Goal: Navigation & Orientation: Find specific page/section

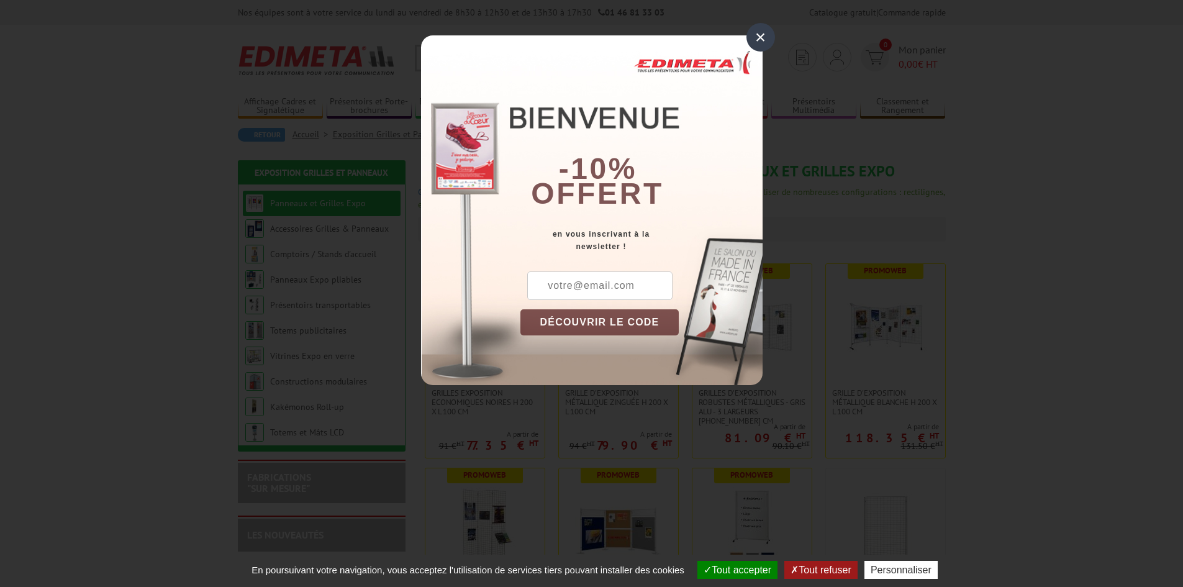
click at [762, 43] on div "×" at bounding box center [760, 37] width 29 height 29
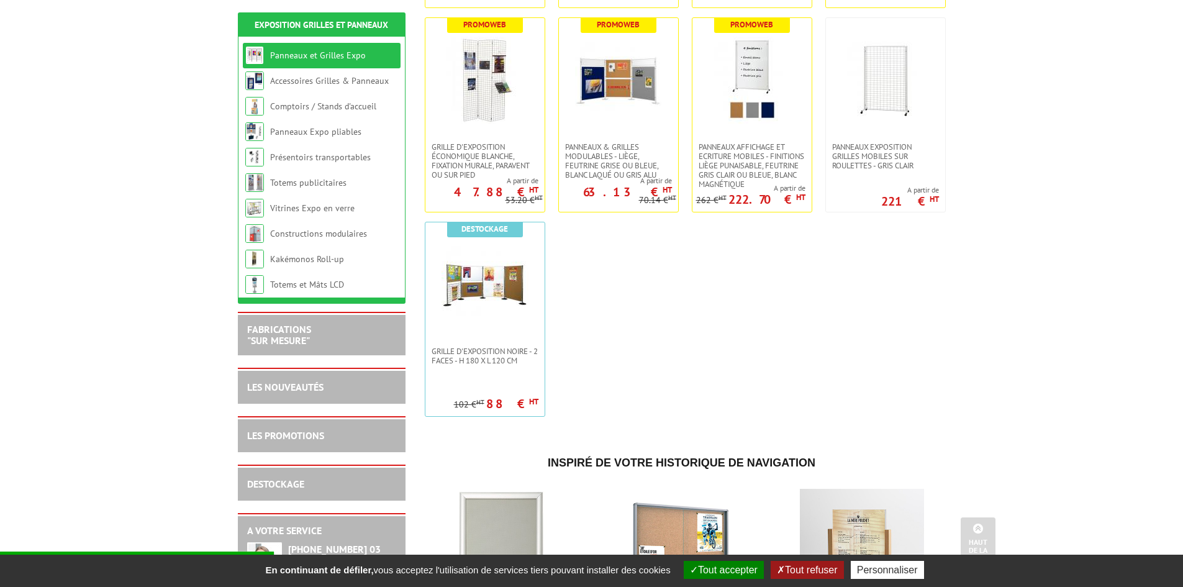
scroll to position [621, 0]
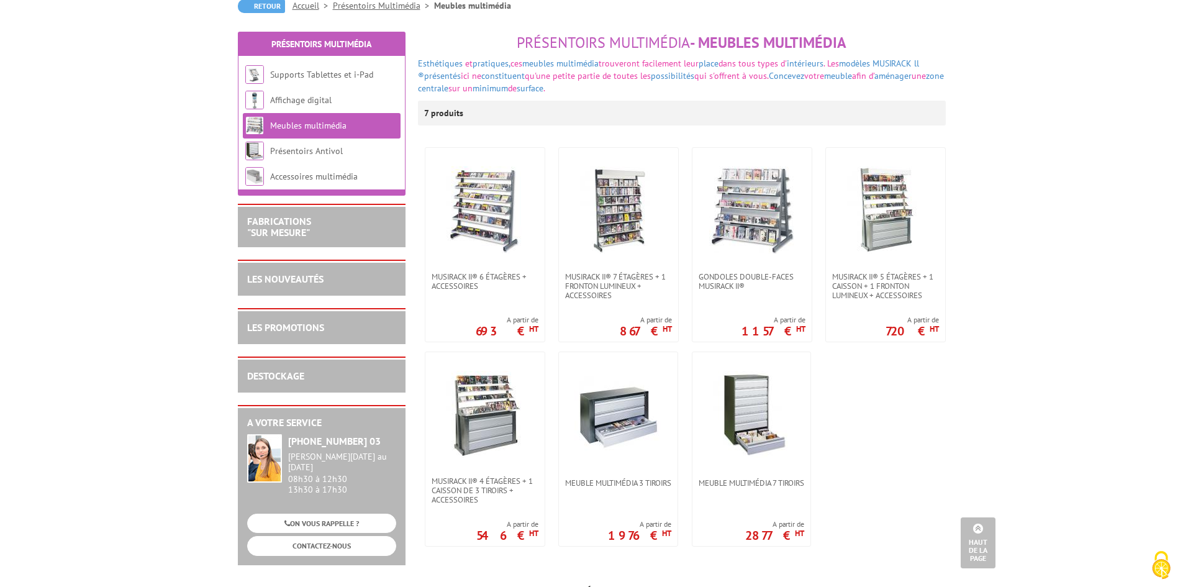
scroll to position [124, 0]
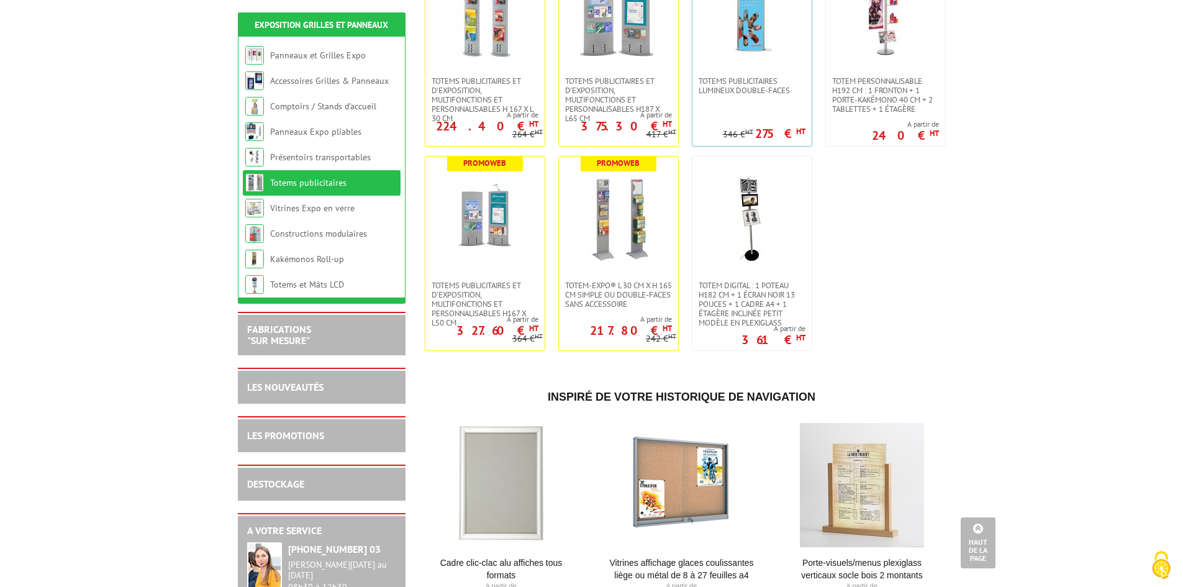
scroll to position [559, 0]
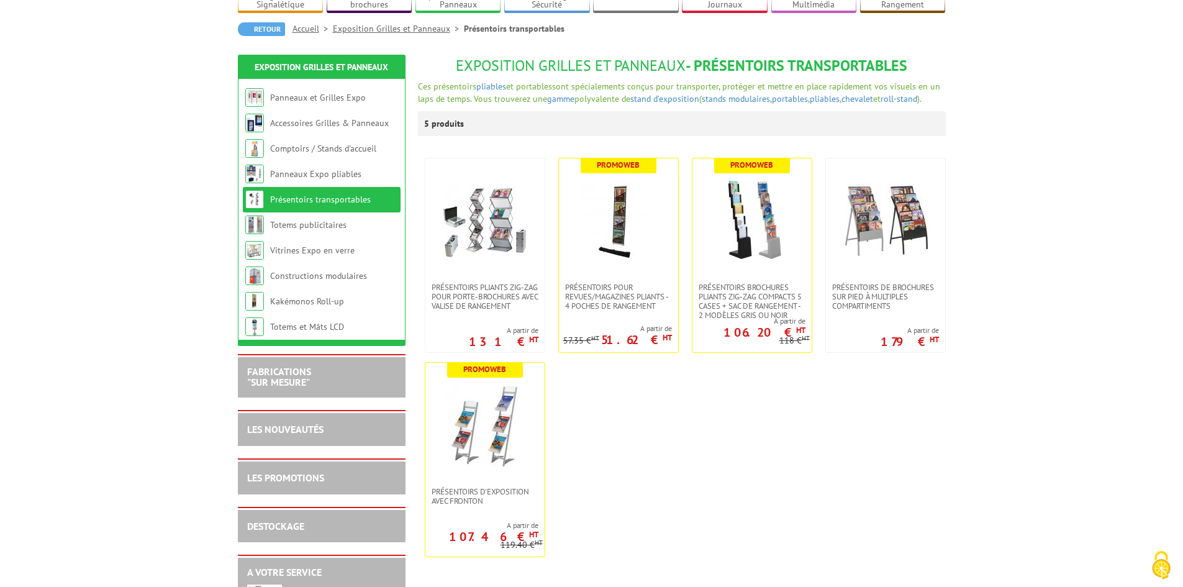
scroll to position [124, 0]
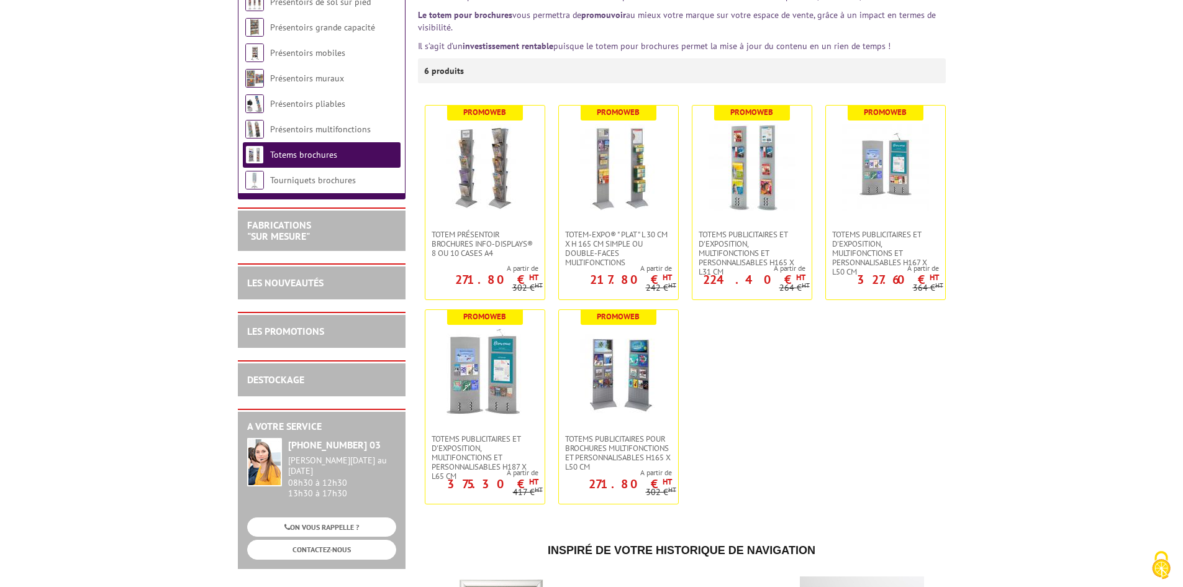
scroll to position [248, 0]
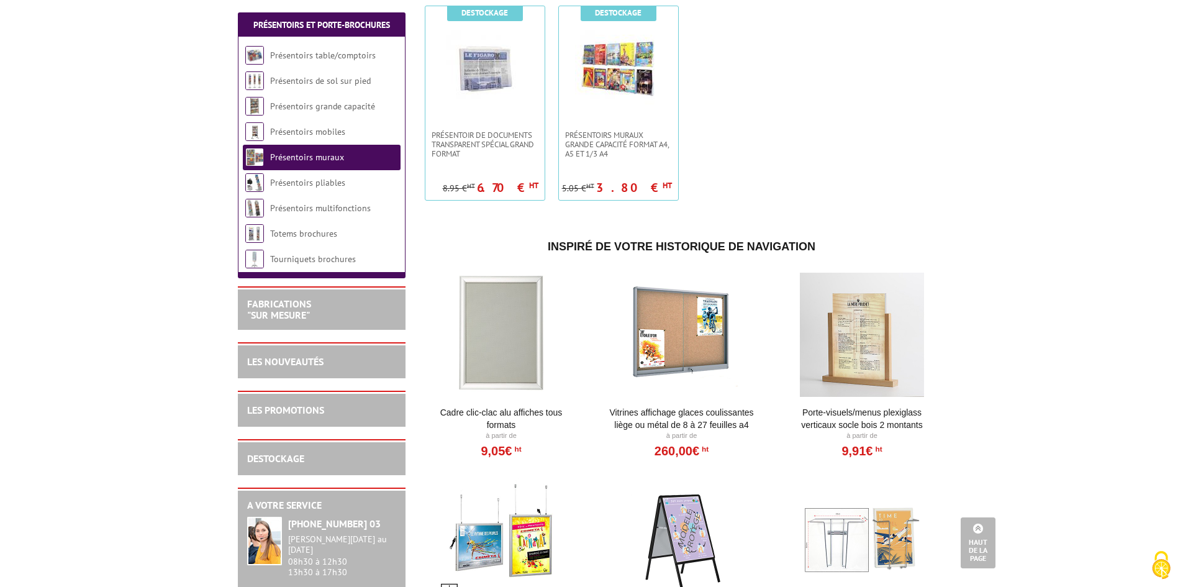
scroll to position [1118, 0]
